Goal: Transaction & Acquisition: Book appointment/travel/reservation

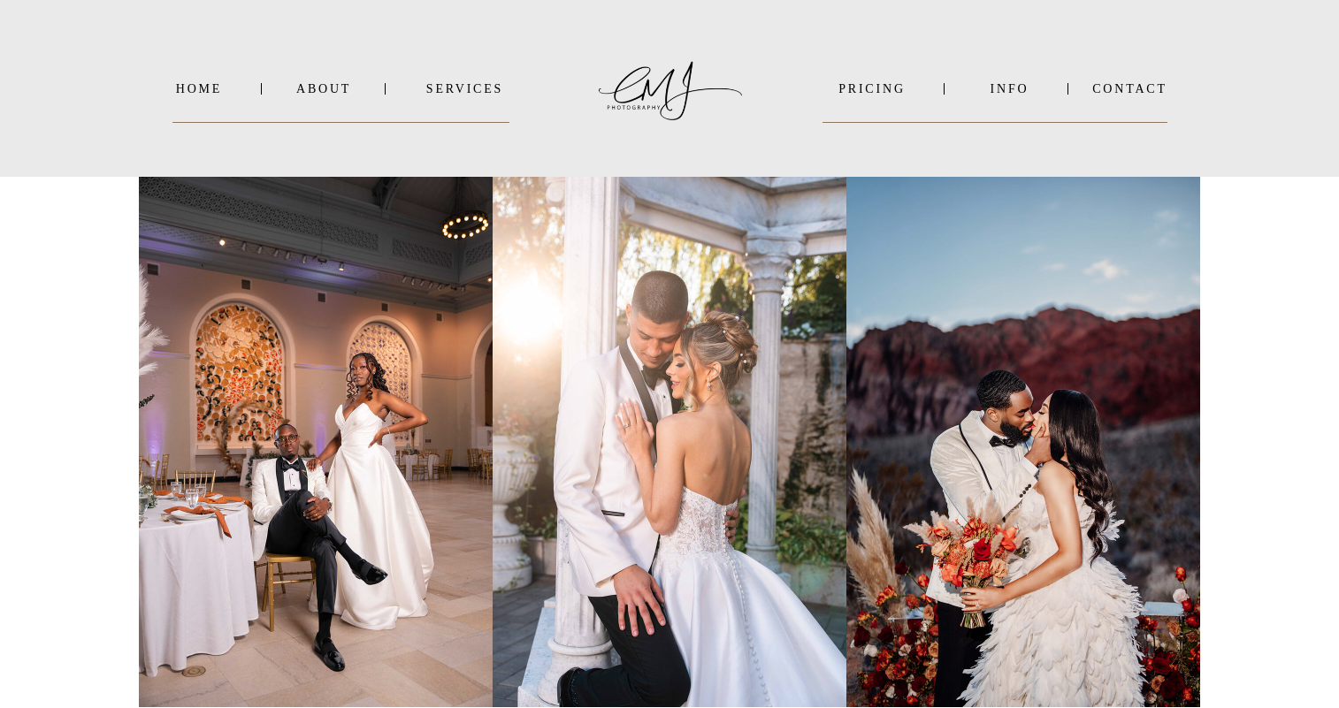
click at [868, 85] on nav "PRICING" at bounding box center [871, 88] width 99 height 13
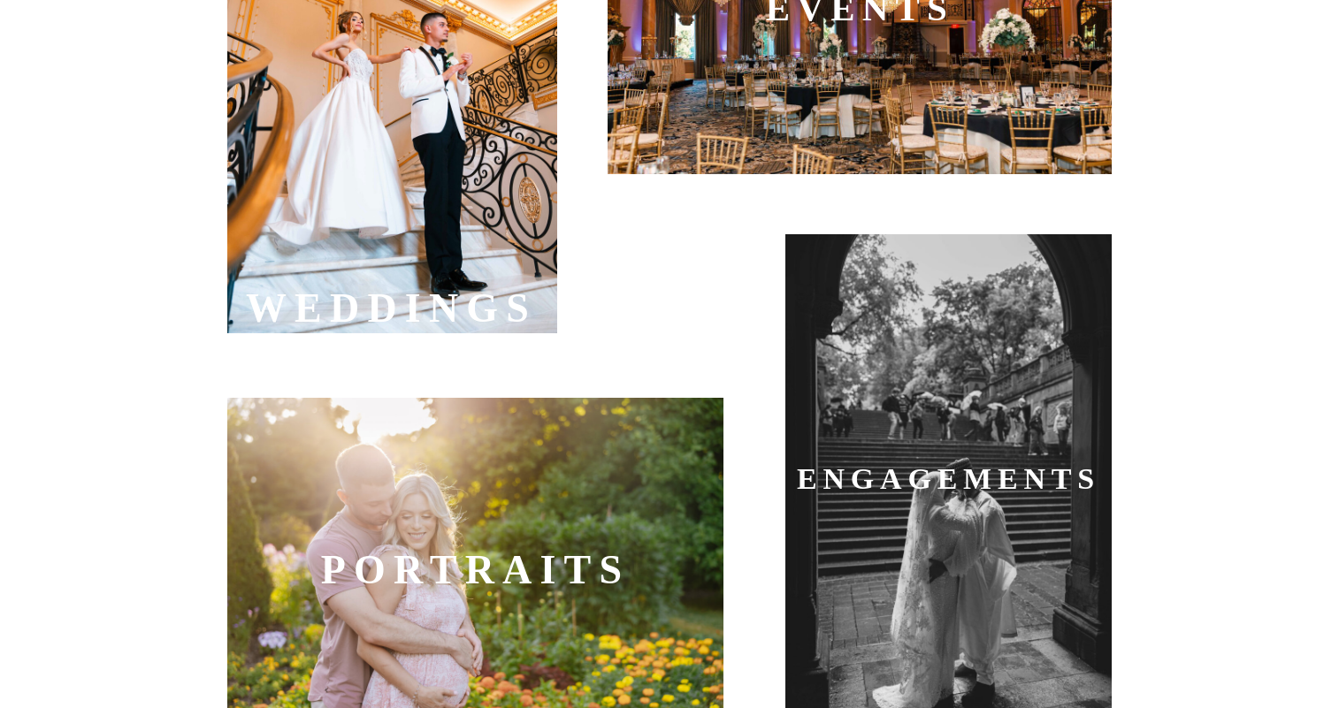
scroll to position [952, 0]
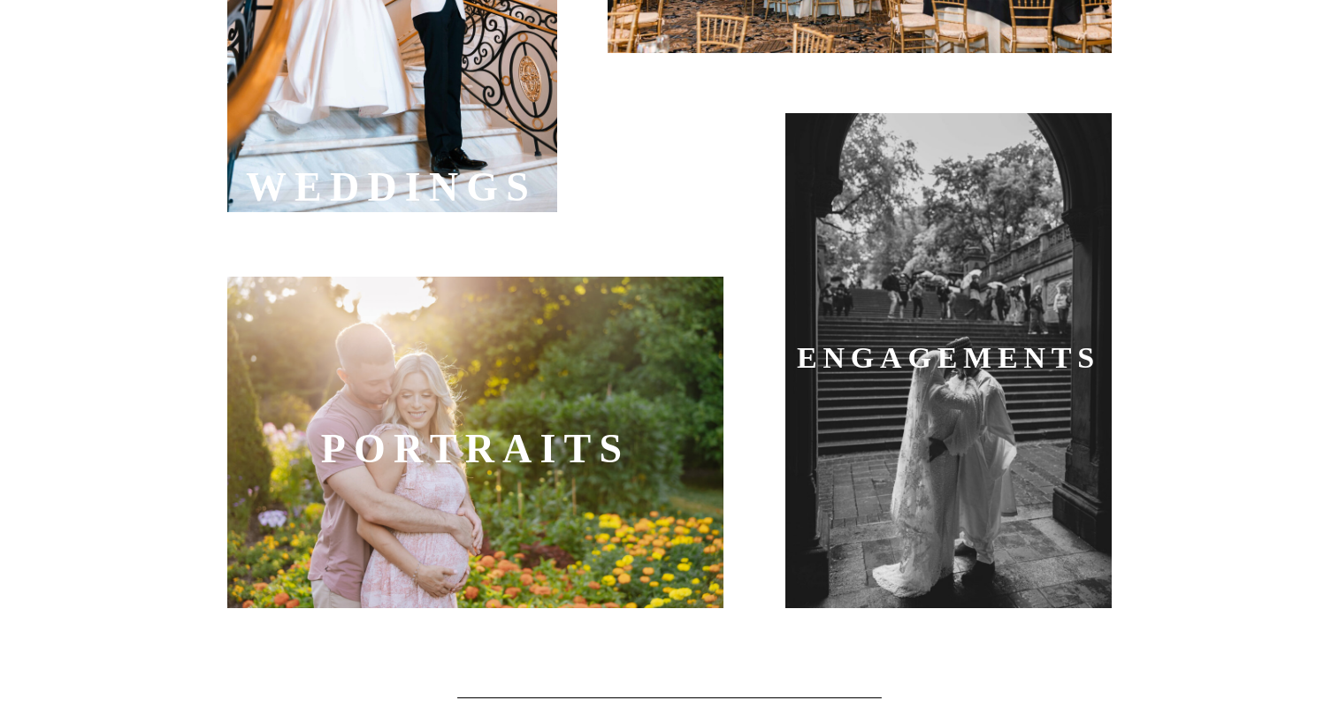
click at [869, 355] on b "Engagements" at bounding box center [948, 357] width 303 height 33
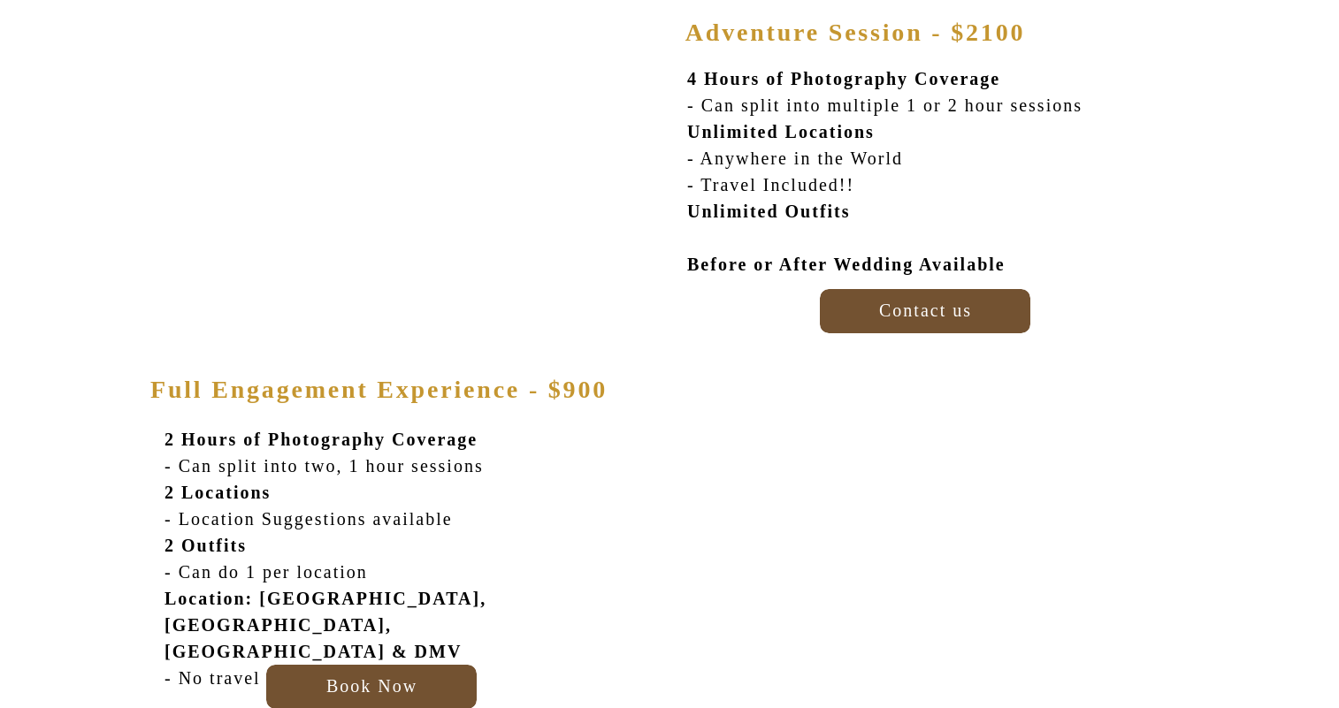
scroll to position [308, 0]
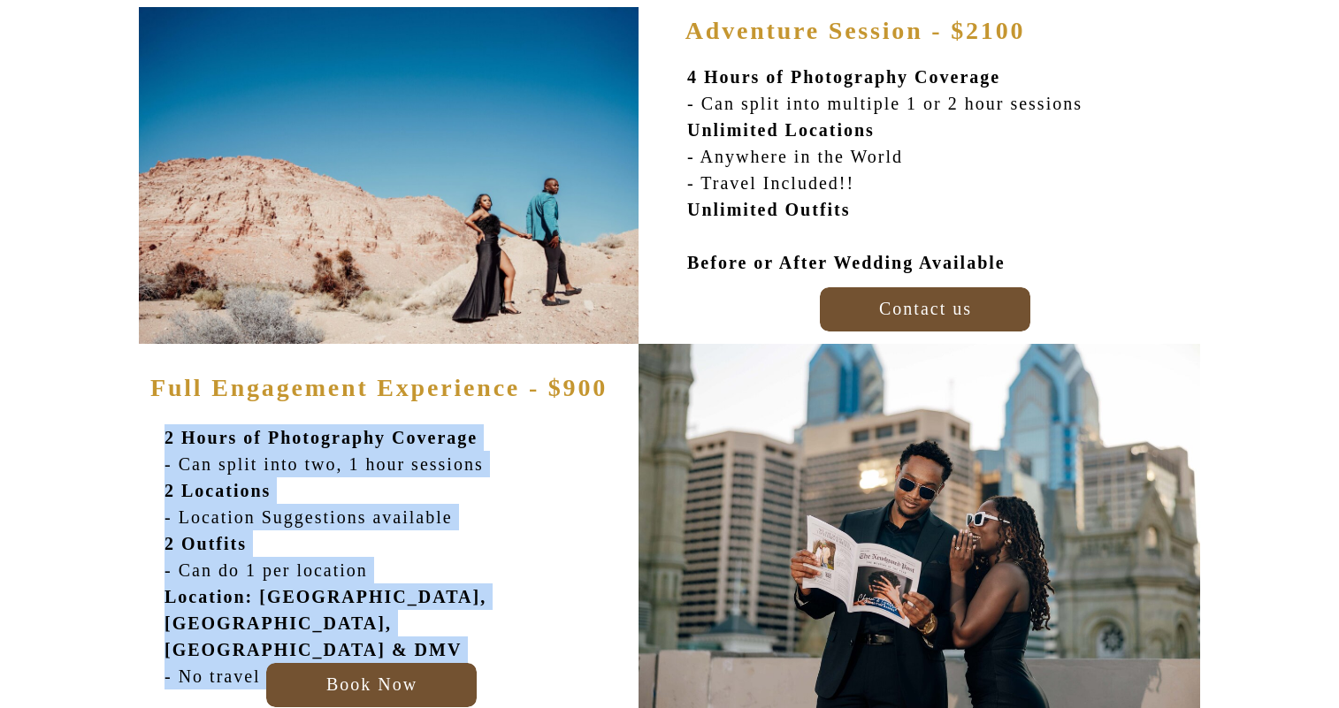
drag, startPoint x: 165, startPoint y: 437, endPoint x: 312, endPoint y: 616, distance: 231.9
click at [312, 616] on p "2 Hours of Photography Coverage - Can split into two, 1 hour sessions 2 Locatio…" at bounding box center [349, 546] width 371 height 243
copy p "2 Hours of Photography Coverage - Can split into two, 1 hour sessions 2 Locatio…"
